Goal: Transaction & Acquisition: Purchase product/service

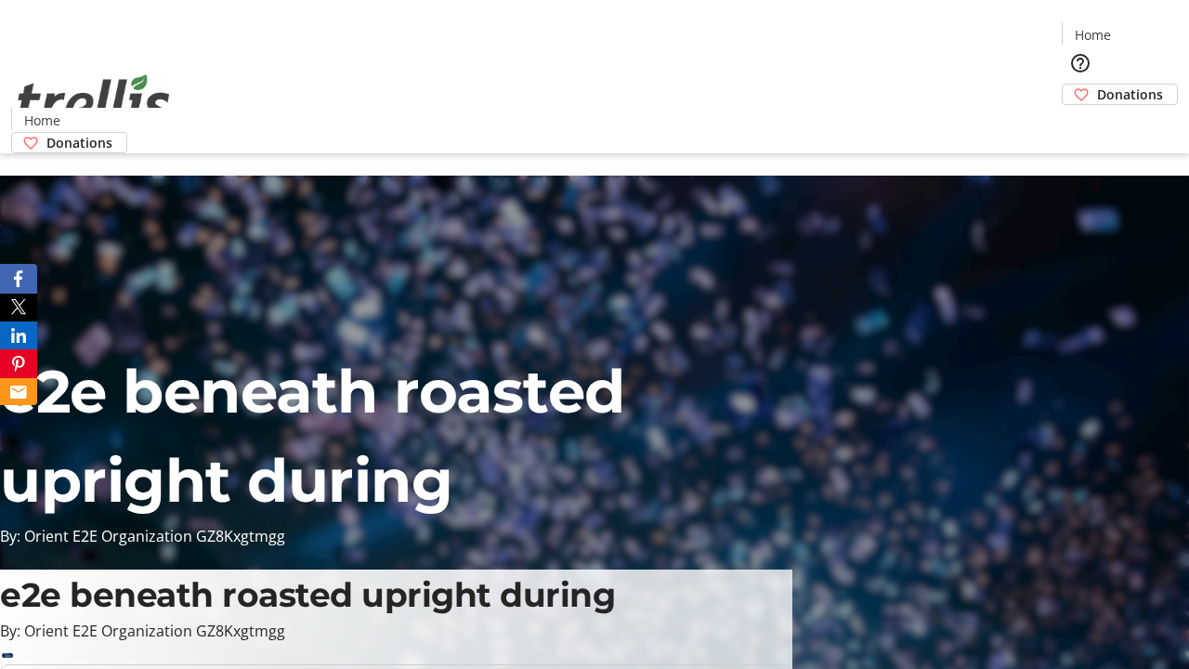
click at [1097, 85] on span "Donations" at bounding box center [1130, 95] width 66 height 20
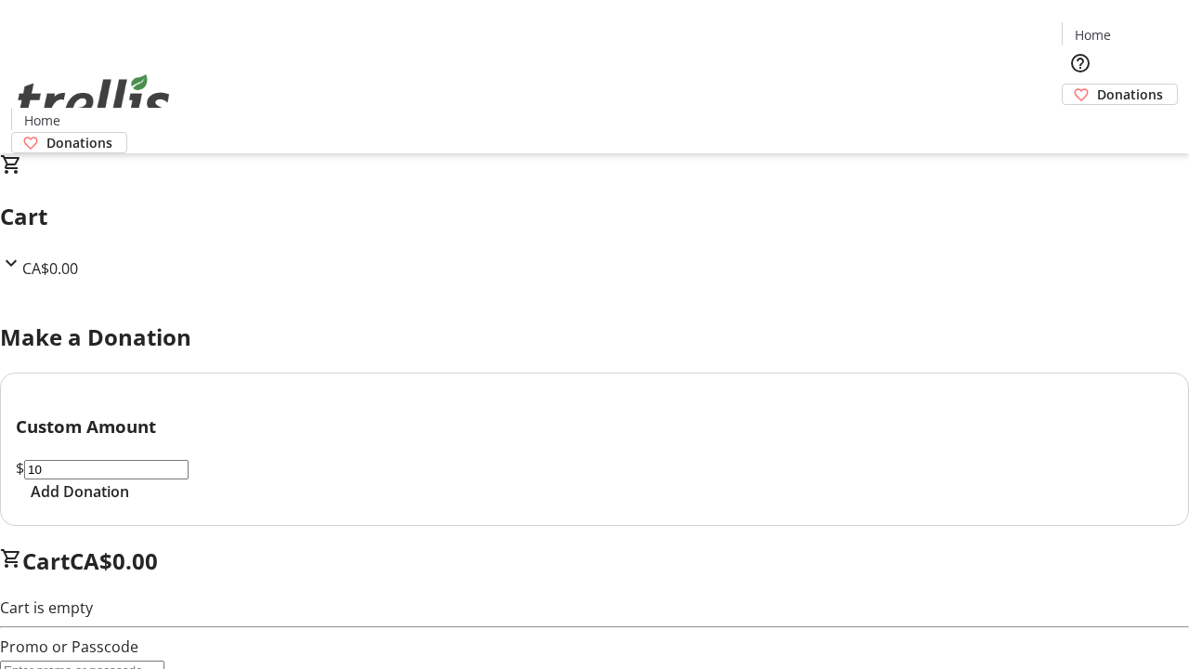
click at [129, 502] on span "Add Donation" at bounding box center [80, 491] width 98 height 22
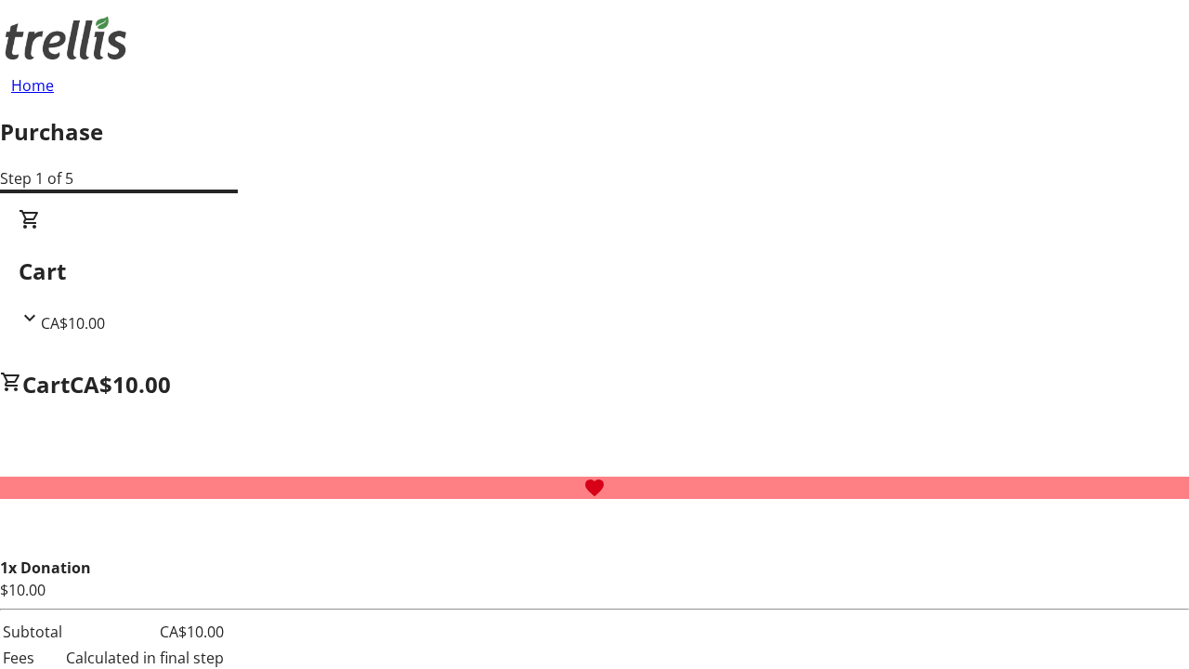
select select "CA"
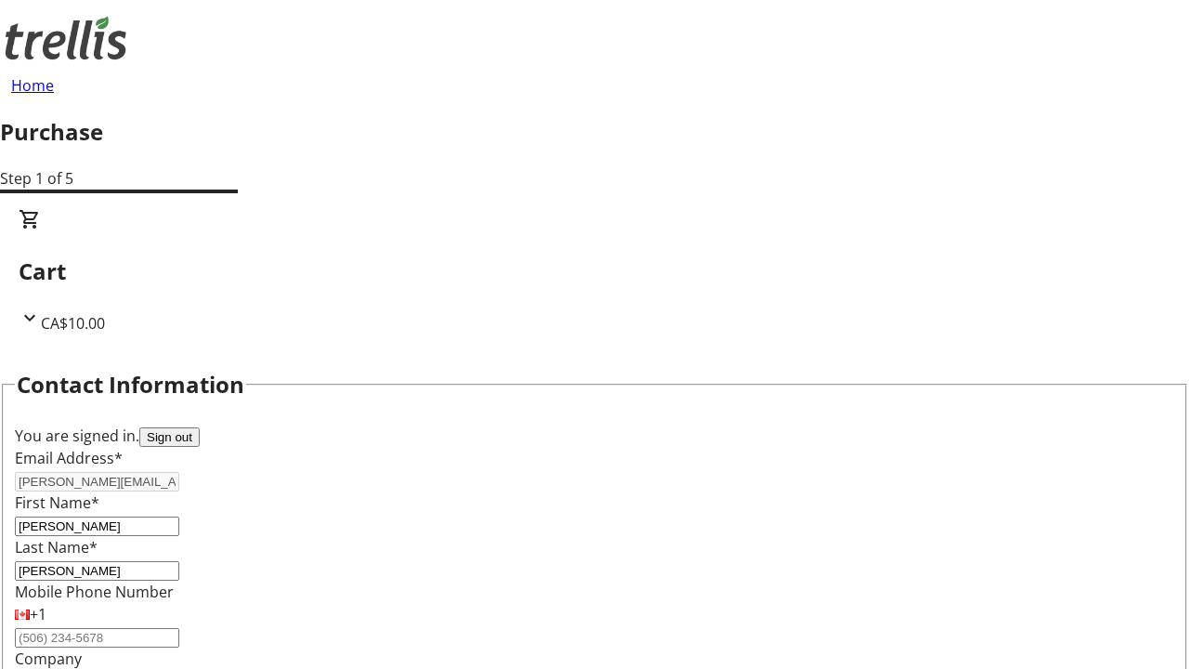
type input "[STREET_ADDRESS][PERSON_NAME]"
type input "Kelowna"
select select "BC"
type input "Kelowna"
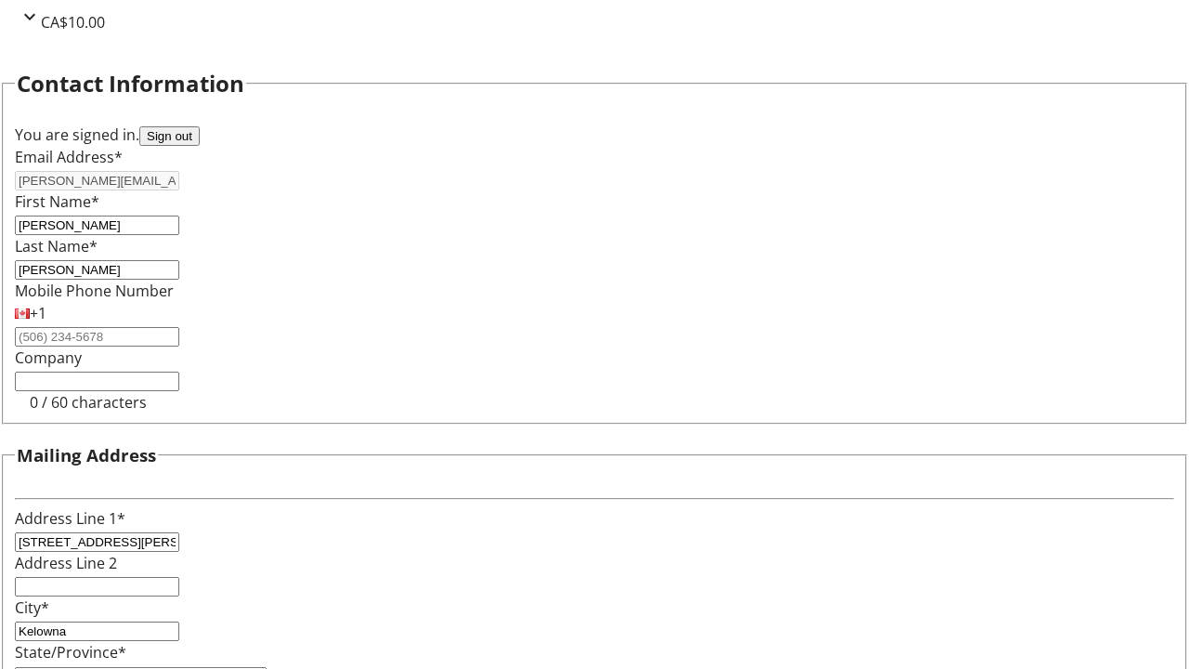
type input "V1Y 0C2"
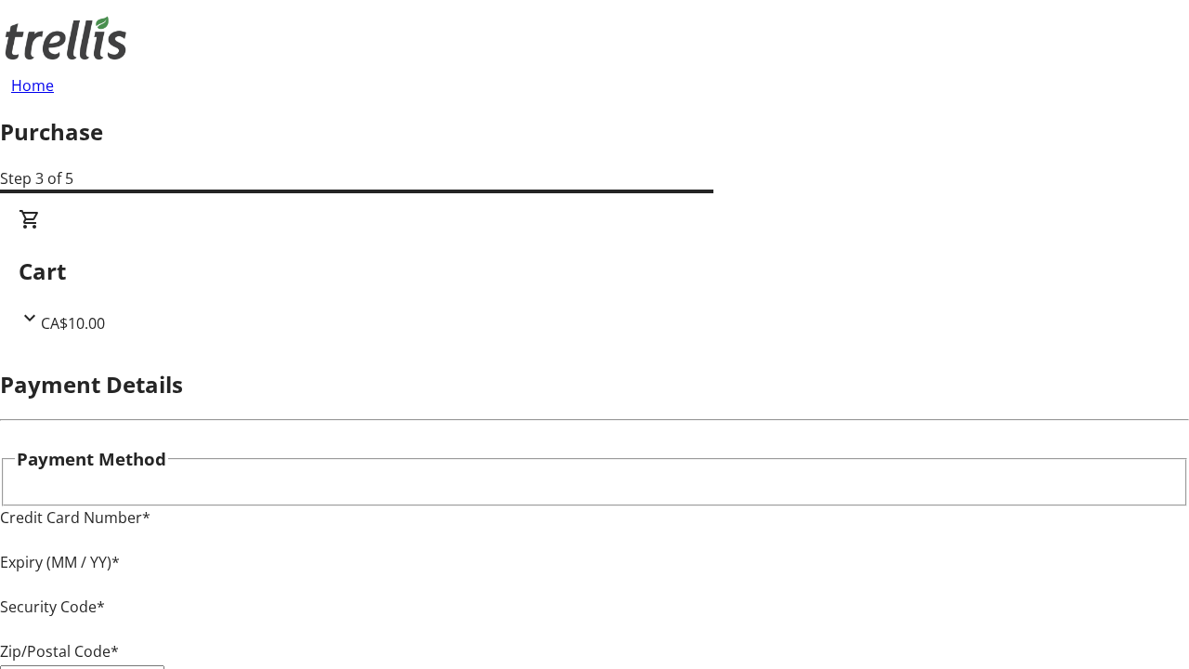
type input "V1Y 0C2"
